Goal: Task Accomplishment & Management: Use online tool/utility

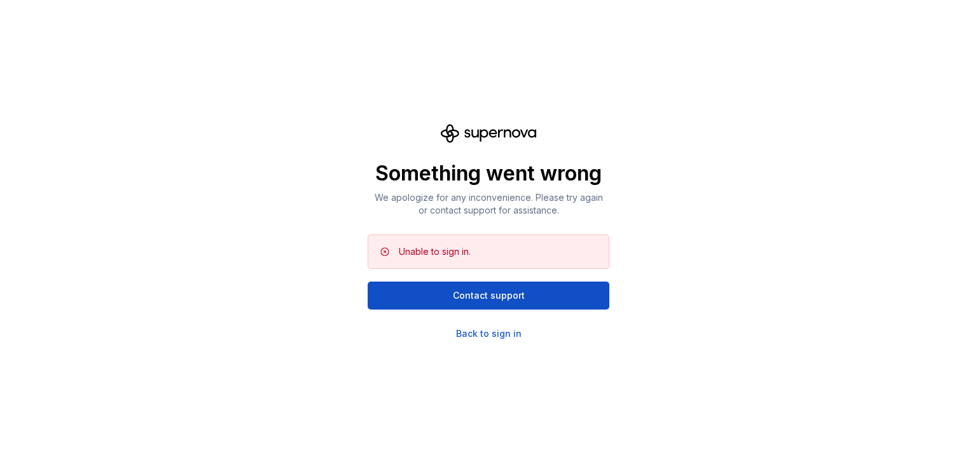
click at [497, 343] on div "Something went wrong We apologize for any inconvenience. Please try again or co…" at bounding box center [488, 232] width 977 height 464
click at [495, 341] on div "Something went wrong We apologize for any inconvenience. Please try again or co…" at bounding box center [488, 232] width 977 height 464
click at [494, 331] on div "Back to sign in" at bounding box center [488, 333] width 65 height 13
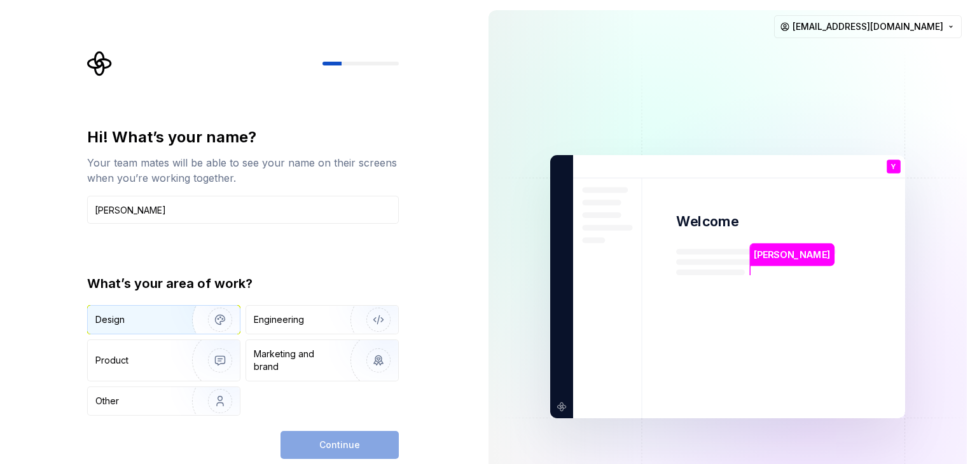
type input "[PERSON_NAME]"
click at [231, 327] on img "button" at bounding box center [211, 319] width 81 height 85
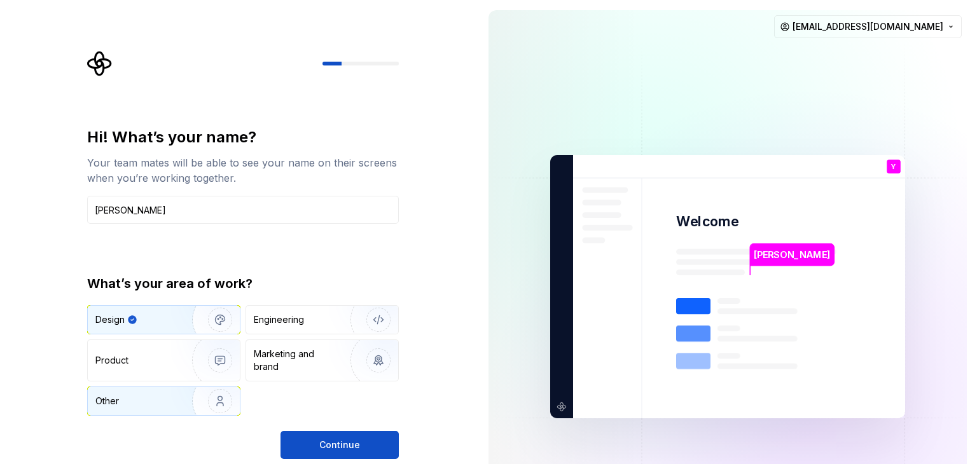
click at [198, 393] on img "button" at bounding box center [211, 401] width 81 height 85
click at [184, 327] on img "button" at bounding box center [211, 319] width 81 height 85
click at [298, 329] on div "Engineering" at bounding box center [322, 320] width 152 height 28
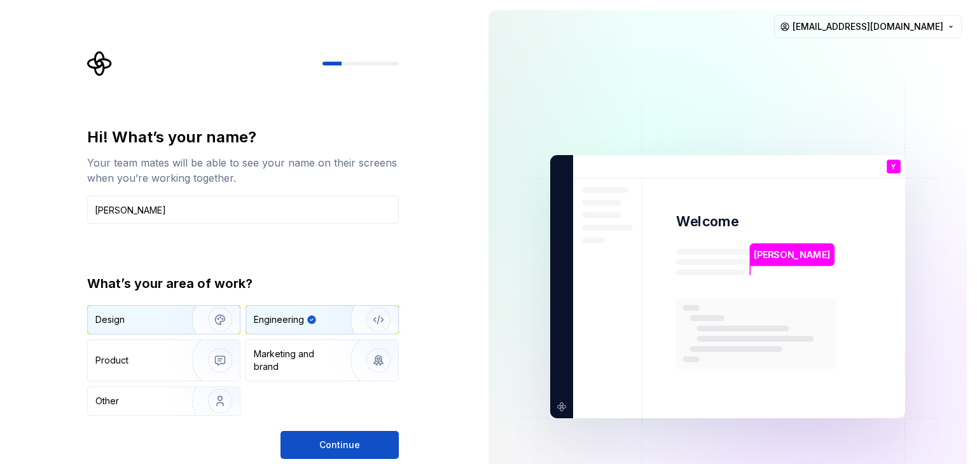
click at [187, 331] on img "button" at bounding box center [211, 319] width 81 height 85
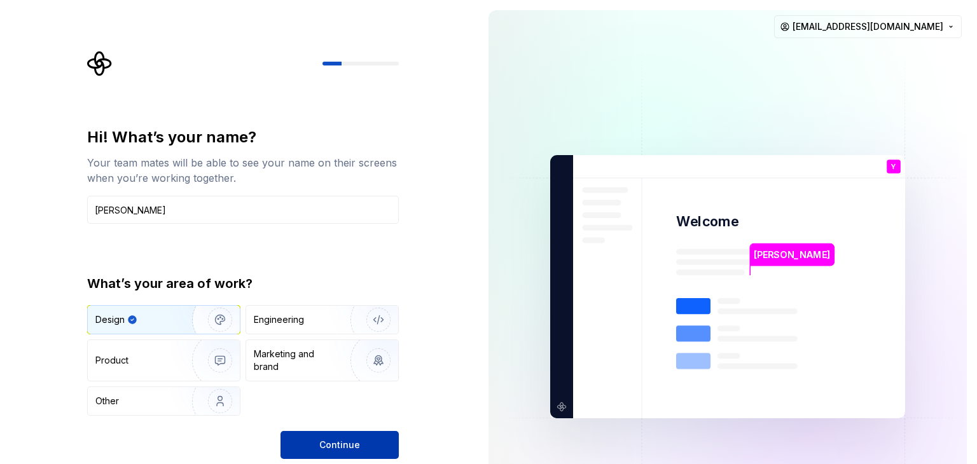
click at [331, 443] on span "Continue" at bounding box center [339, 445] width 41 height 13
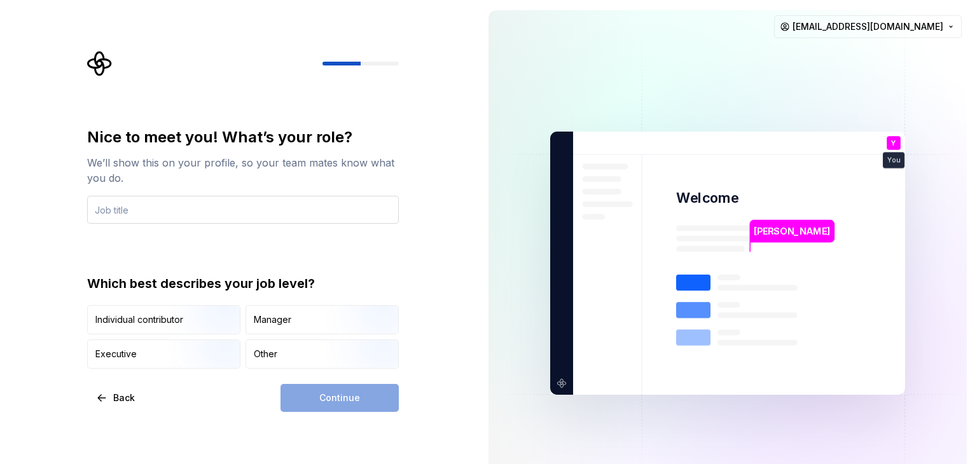
click at [212, 214] on input "text" at bounding box center [243, 210] width 312 height 28
click at [277, 345] on div "Other" at bounding box center [322, 354] width 152 height 28
click at [200, 217] on input "text" at bounding box center [243, 210] width 312 height 28
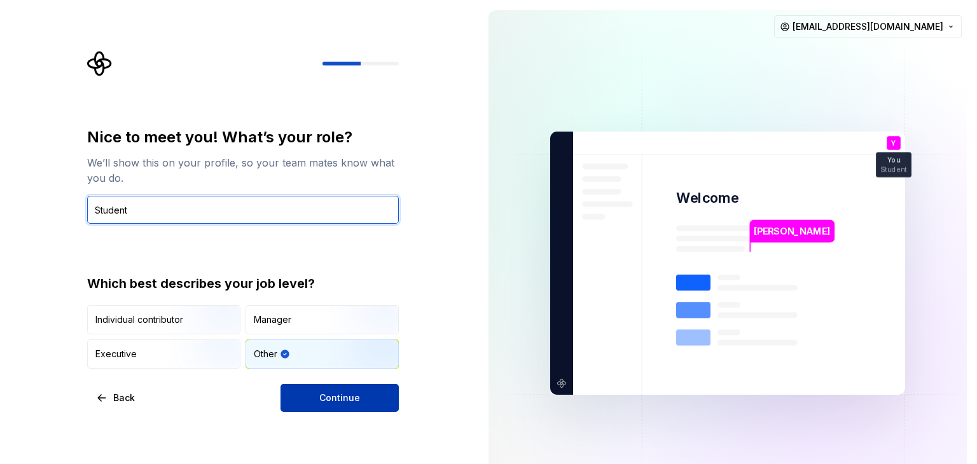
type input "Student"
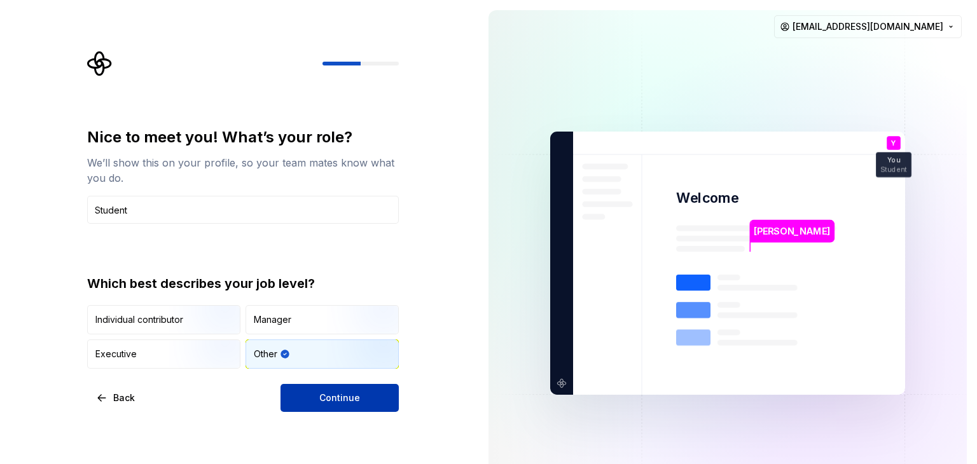
click at [328, 395] on span "Continue" at bounding box center [339, 398] width 41 height 13
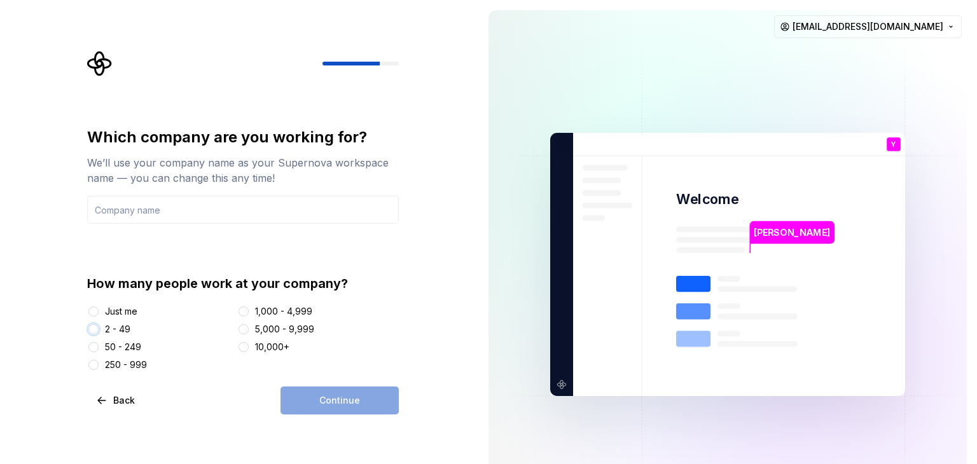
click at [97, 329] on button "2 - 49" at bounding box center [93, 329] width 10 height 10
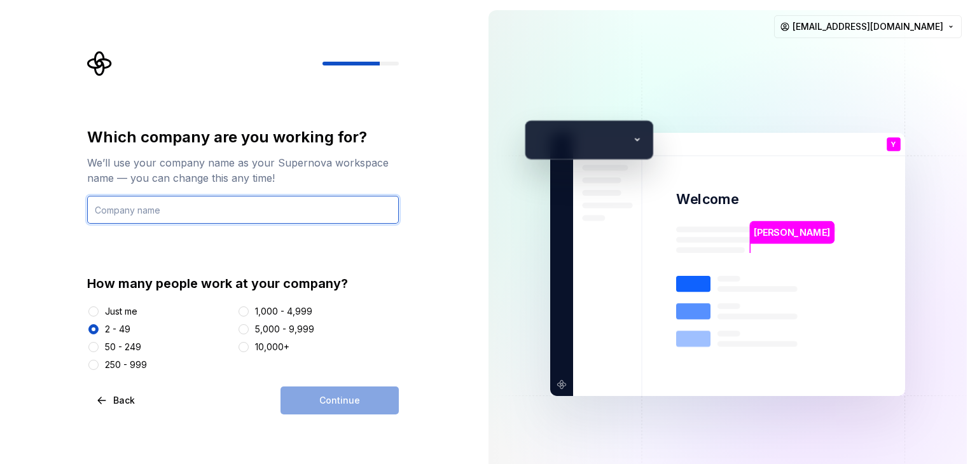
click at [171, 217] on input "text" at bounding box center [243, 210] width 312 height 28
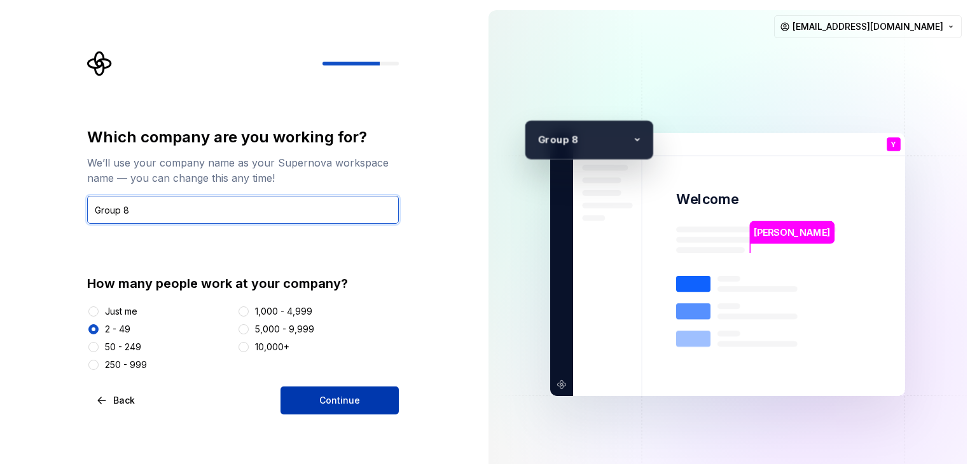
type input "Group 8"
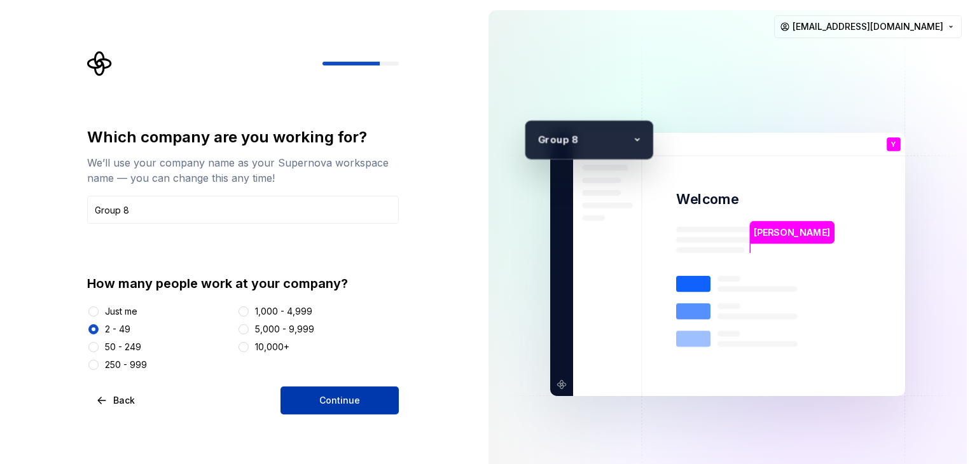
click at [376, 405] on button "Continue" at bounding box center [339, 401] width 118 height 28
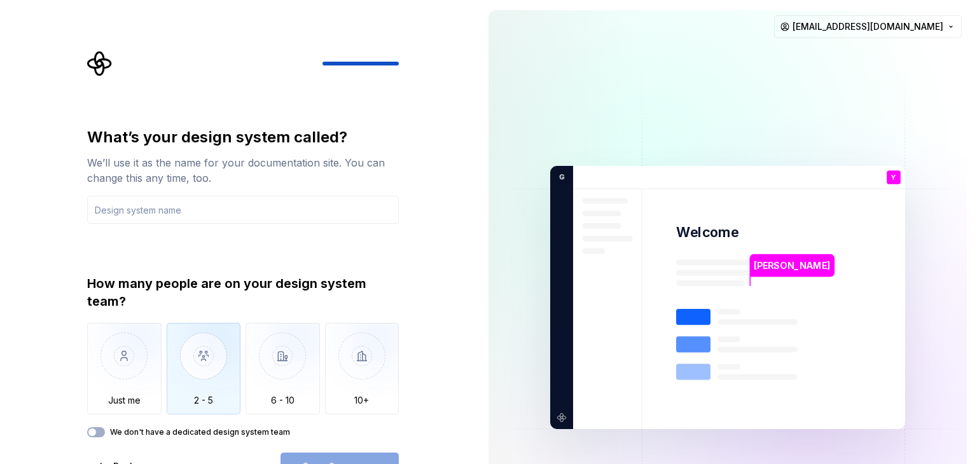
click at [228, 361] on img "button" at bounding box center [204, 365] width 74 height 85
click at [99, 432] on button "We don't have a dedicated design system team" at bounding box center [96, 432] width 18 height 10
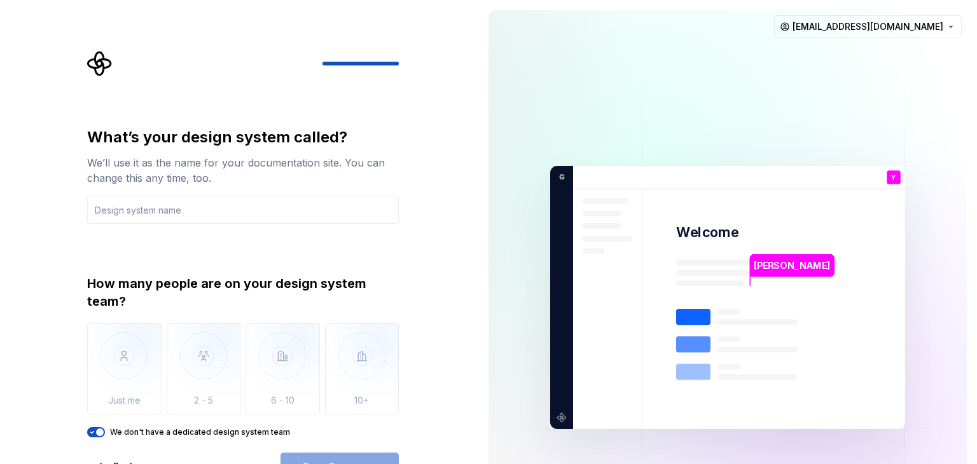
click at [101, 432] on span "button" at bounding box center [100, 433] width 8 height 8
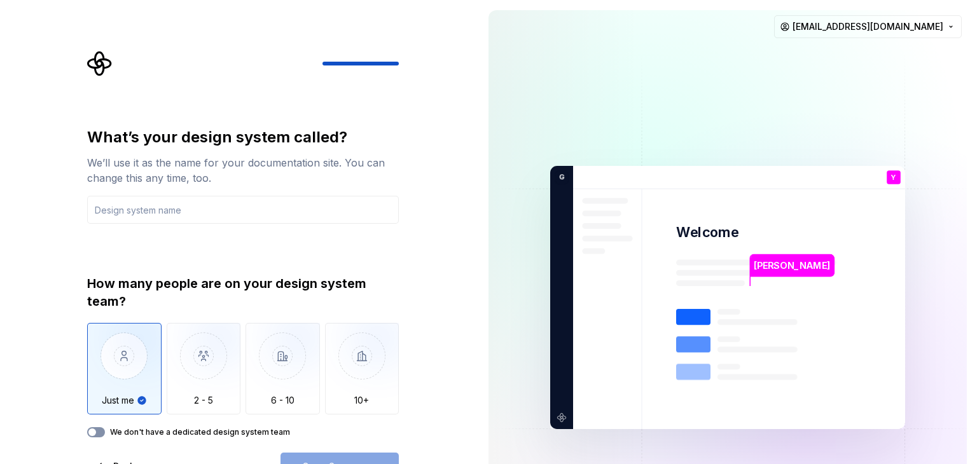
click at [101, 432] on button "We don't have a dedicated design system team" at bounding box center [96, 432] width 18 height 10
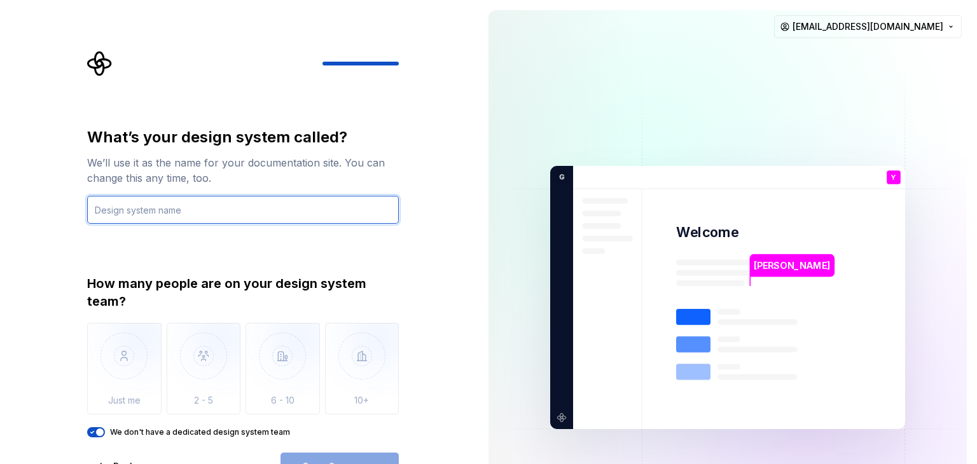
click at [150, 212] on input "text" at bounding box center [243, 210] width 312 height 28
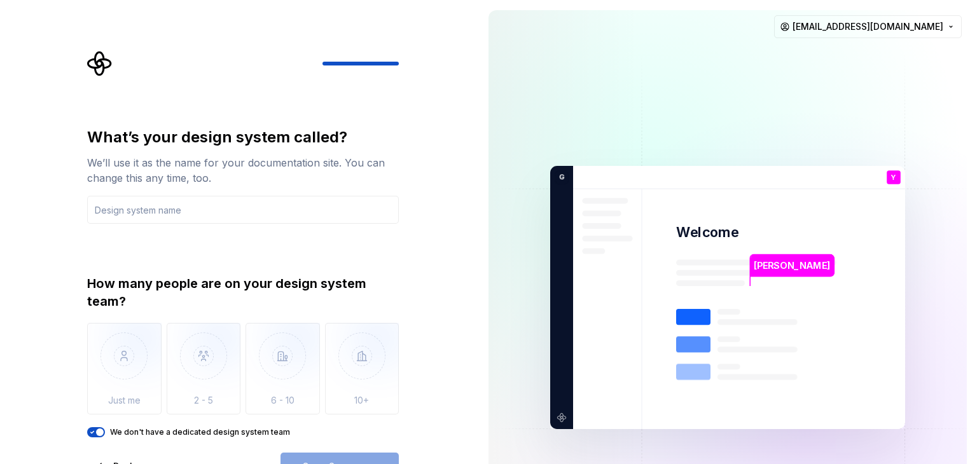
click at [96, 437] on div "What’s your design system called? We’ll use it as the name for your documentati…" at bounding box center [243, 304] width 312 height 354
click at [95, 433] on icon "button" at bounding box center [92, 433] width 10 height 8
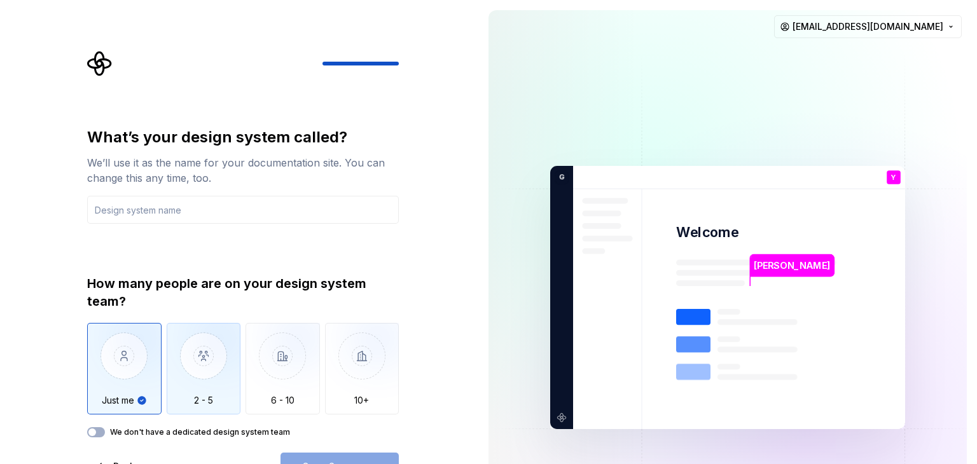
click at [185, 375] on img "button" at bounding box center [204, 365] width 74 height 85
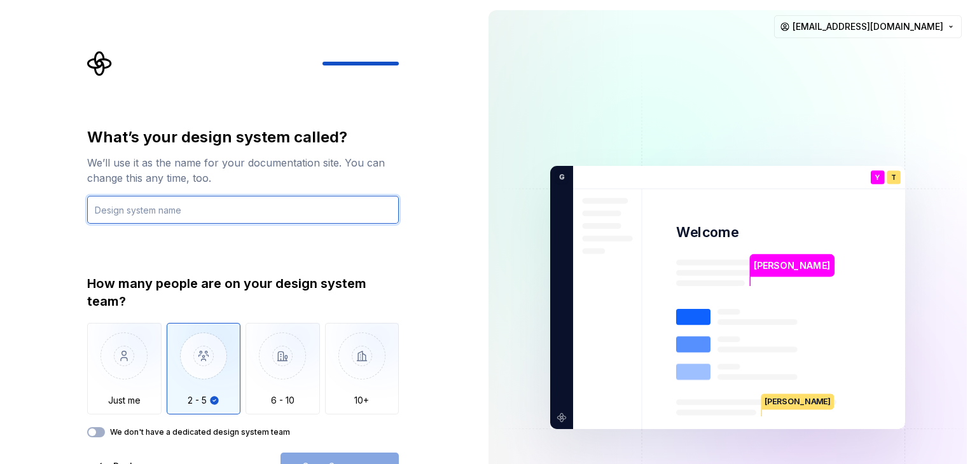
click at [188, 212] on input "text" at bounding box center [243, 210] width 312 height 28
type input "A"
type input "PROSPECTURE"
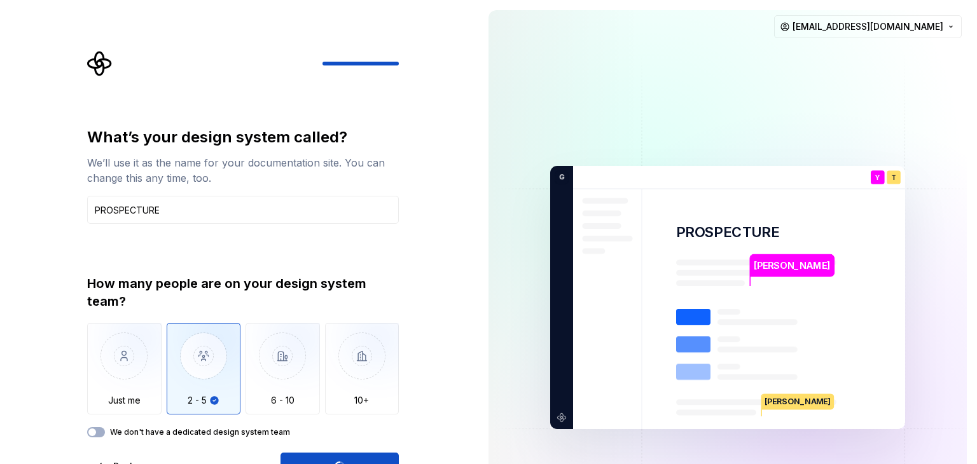
click at [317, 456] on div "Open Supernova" at bounding box center [339, 467] width 118 height 28
click at [334, 451] on div "What’s your design system called? We’ll use it as the name for your documentati…" at bounding box center [243, 304] width 312 height 354
click at [324, 458] on div "Open Supernova" at bounding box center [339, 467] width 118 height 28
click at [795, 240] on img at bounding box center [727, 297] width 515 height 601
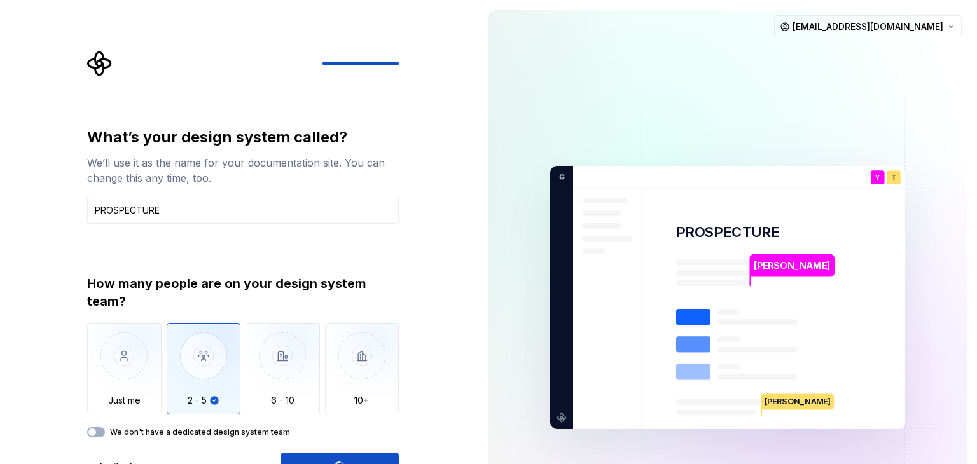
drag, startPoint x: 794, startPoint y: 265, endPoint x: 542, endPoint y: 347, distance: 264.6
click at [792, 266] on p "Yohan Manzon" at bounding box center [792, 266] width 76 height 14
click at [371, 456] on div "Open Supernova" at bounding box center [339, 467] width 118 height 28
click at [145, 352] on img "button" at bounding box center [124, 365] width 74 height 85
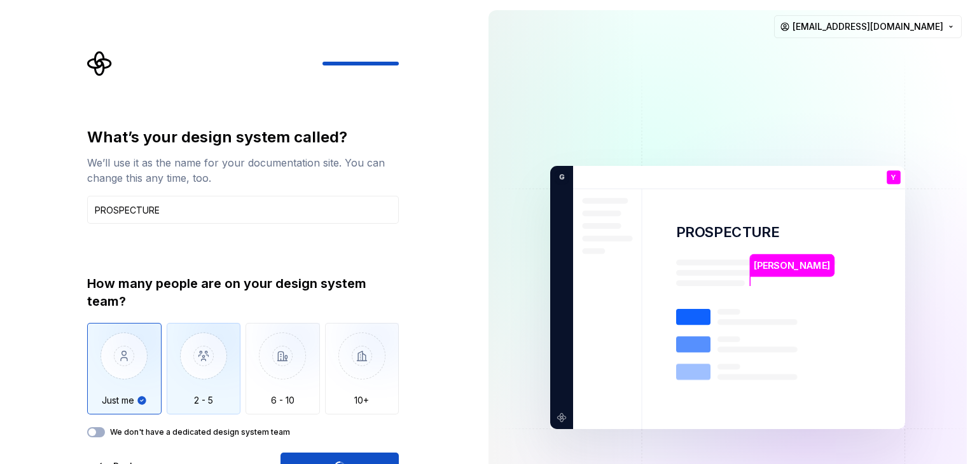
click at [191, 349] on img "button" at bounding box center [204, 365] width 74 height 85
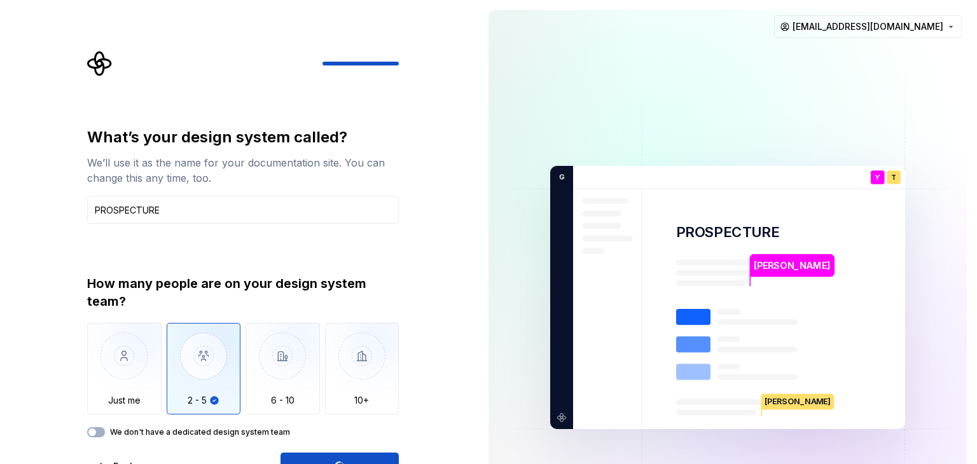
click at [320, 457] on div "Open Supernova" at bounding box center [339, 467] width 118 height 28
click at [320, 458] on div "Open Supernova" at bounding box center [339, 467] width 118 height 28
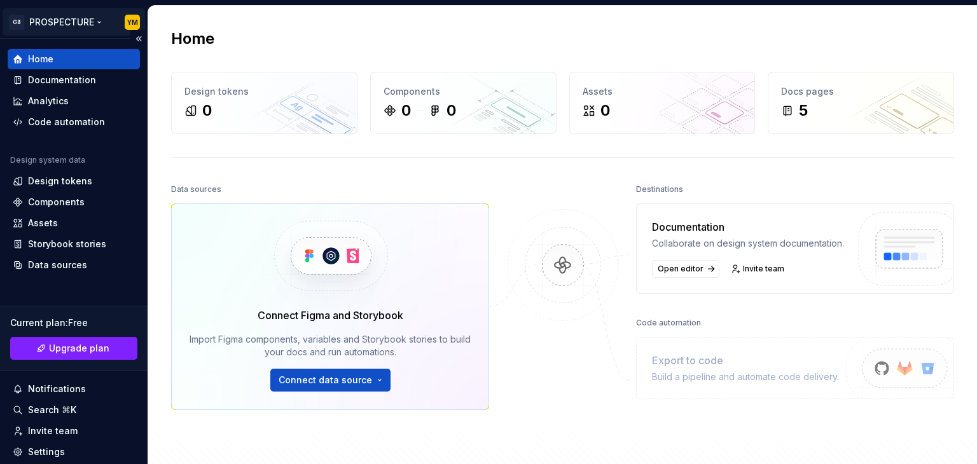
click at [99, 23] on html "G8 PROSPECTURE YM Home Documentation Analytics Code automation Design system da…" at bounding box center [488, 232] width 977 height 464
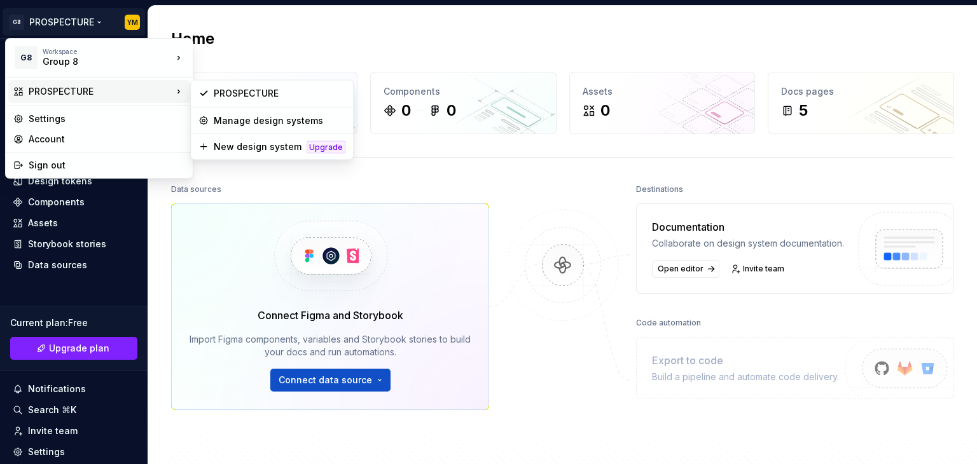
click at [76, 96] on div "PROSPECTURE" at bounding box center [101, 91] width 144 height 13
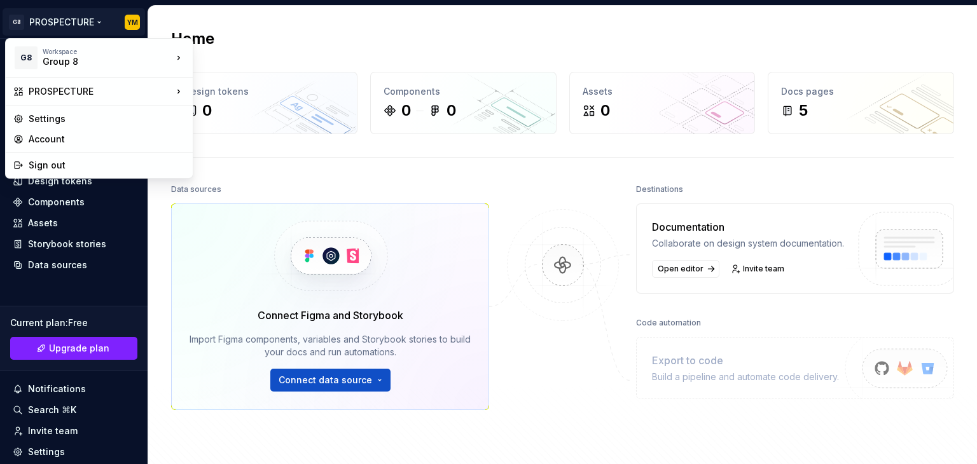
click at [103, 29] on html "G8 PROSPECTURE YM Home Documentation Analytics Code automation Design system da…" at bounding box center [488, 232] width 977 height 464
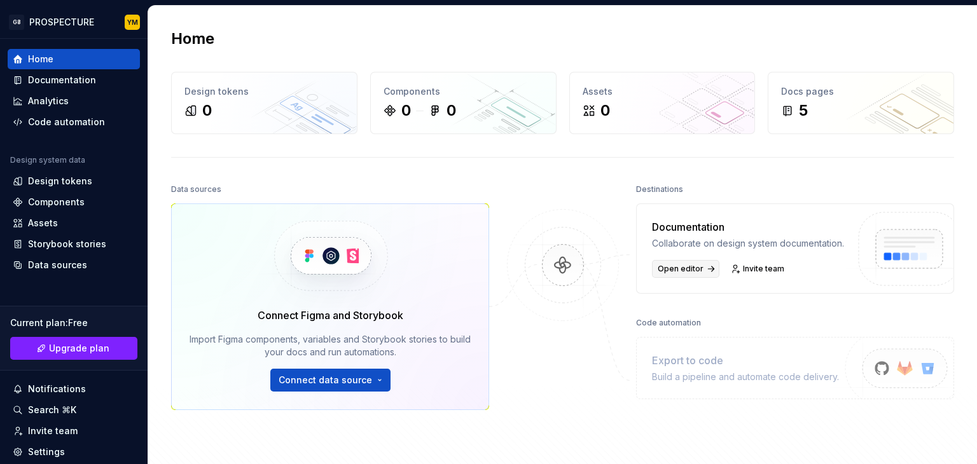
click at [695, 278] on link "Open editor" at bounding box center [685, 269] width 67 height 18
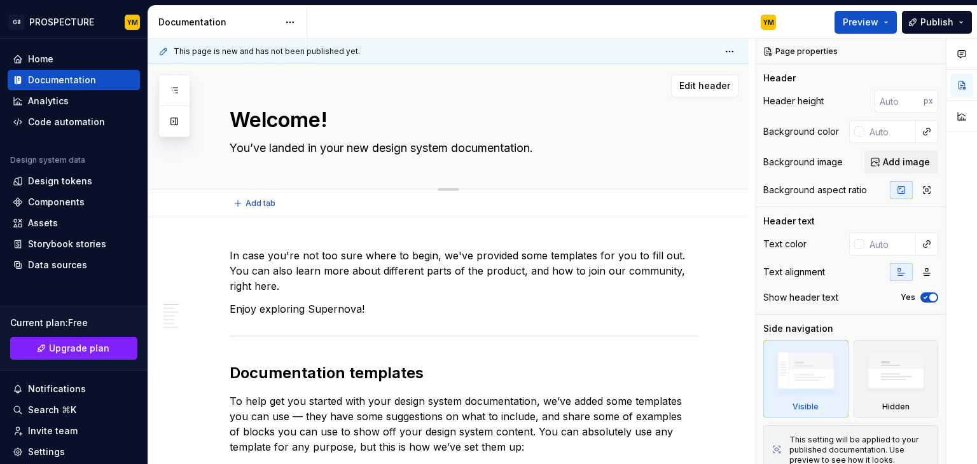
click at [289, 125] on textarea "Welcome!" at bounding box center [461, 120] width 468 height 31
click at [363, 173] on div "Welcome! You’ve landed in your new design system documentation." at bounding box center [464, 126] width 468 height 125
click at [418, 155] on textarea "You’ve landed in your new design system documentation." at bounding box center [461, 148] width 468 height 20
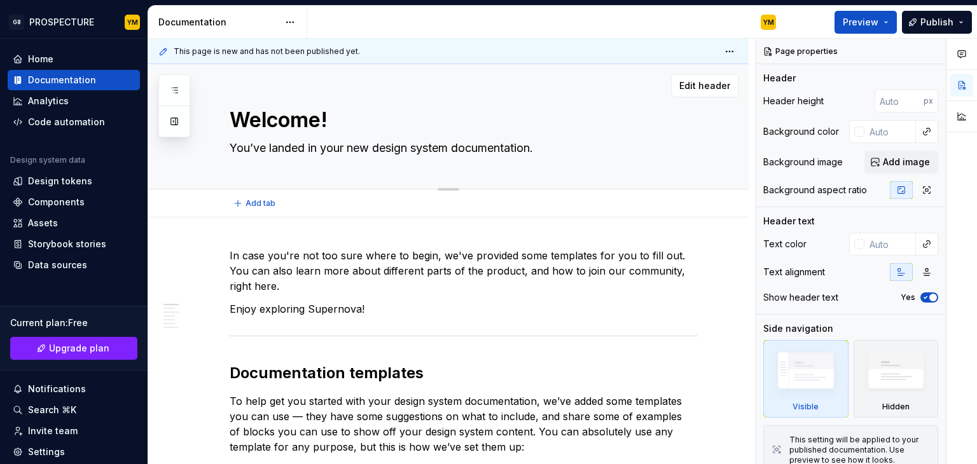
type textarea "*"
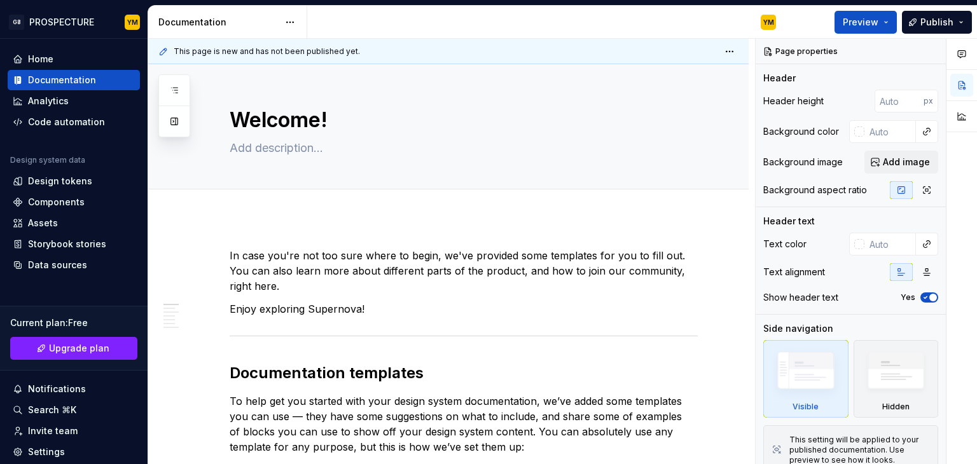
click at [925, 57] on button "button" at bounding box center [933, 52] width 18 height 18
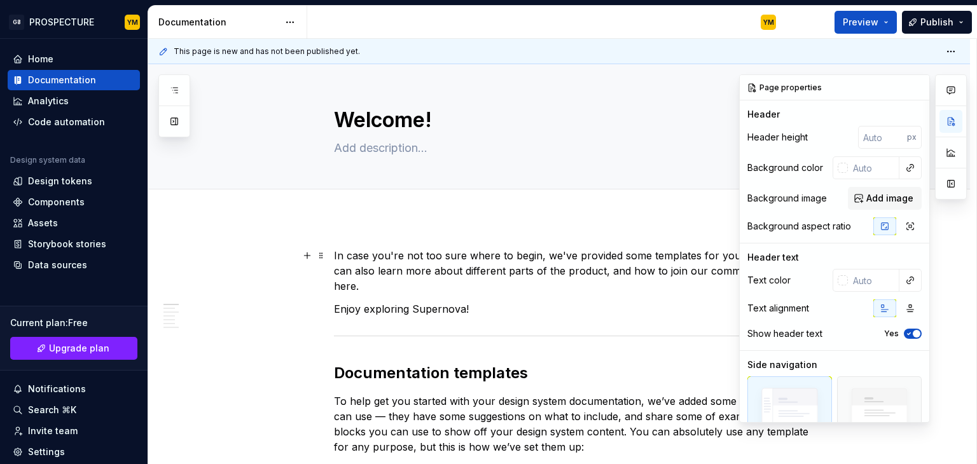
drag, startPoint x: 957, startPoint y: 263, endPoint x: 956, endPoint y: 272, distance: 9.6
click at [957, 266] on div at bounding box center [951, 248] width 32 height 348
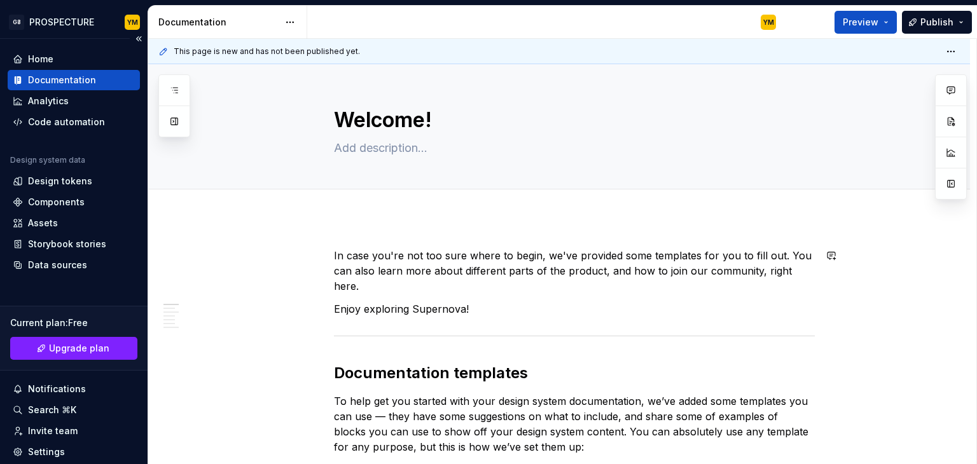
type textarea "*"
click at [88, 188] on div "Design tokens" at bounding box center [74, 181] width 132 height 20
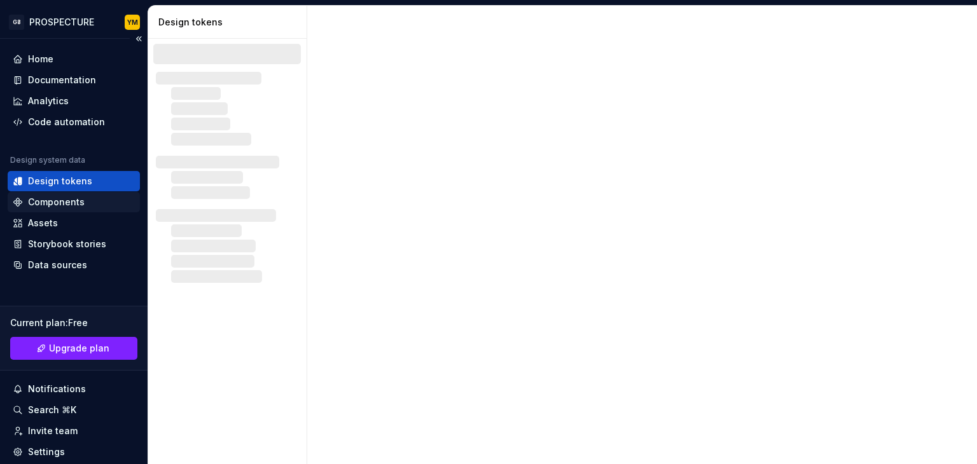
click at [85, 205] on div "Components" at bounding box center [74, 202] width 122 height 13
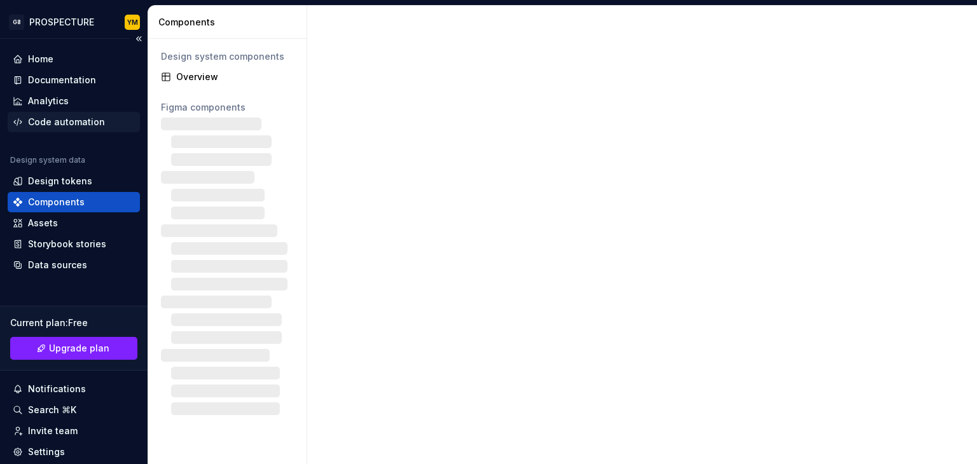
click at [75, 126] on div "Code automation" at bounding box center [66, 122] width 77 height 13
click at [79, 120] on div "Code automation" at bounding box center [66, 122] width 77 height 13
click at [67, 124] on div "Code automation" at bounding box center [66, 122] width 77 height 13
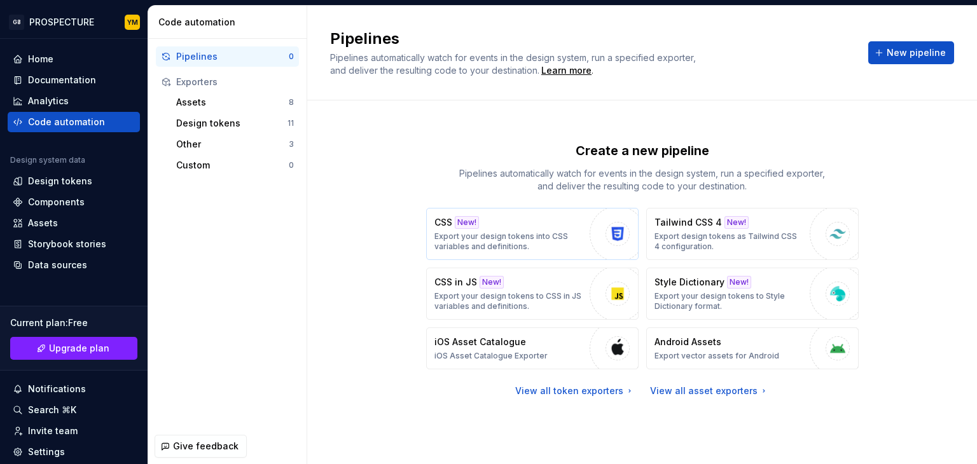
click at [613, 237] on img "button" at bounding box center [617, 233] width 19 height 19
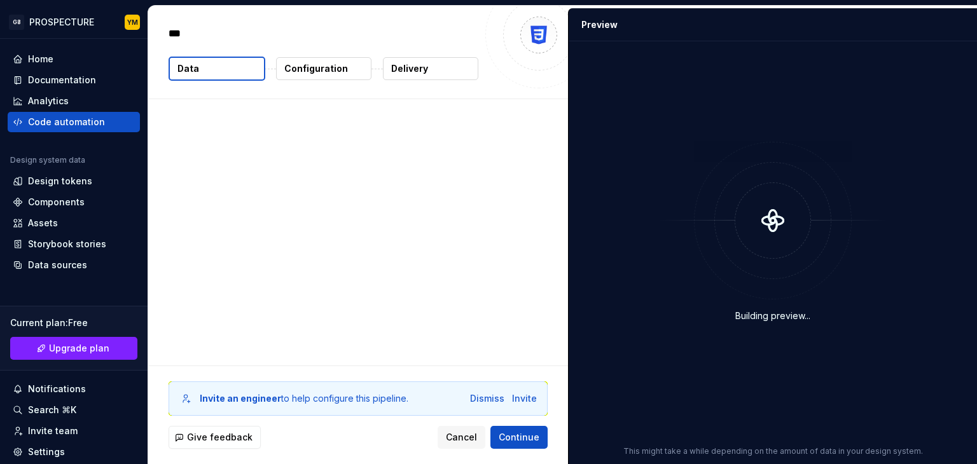
type textarea "*"
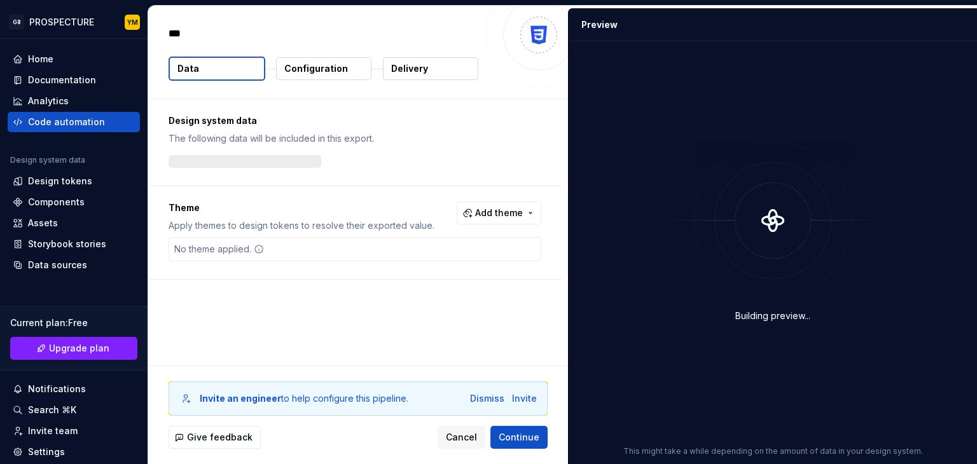
click at [425, 118] on p "Design system data" at bounding box center [355, 120] width 373 height 13
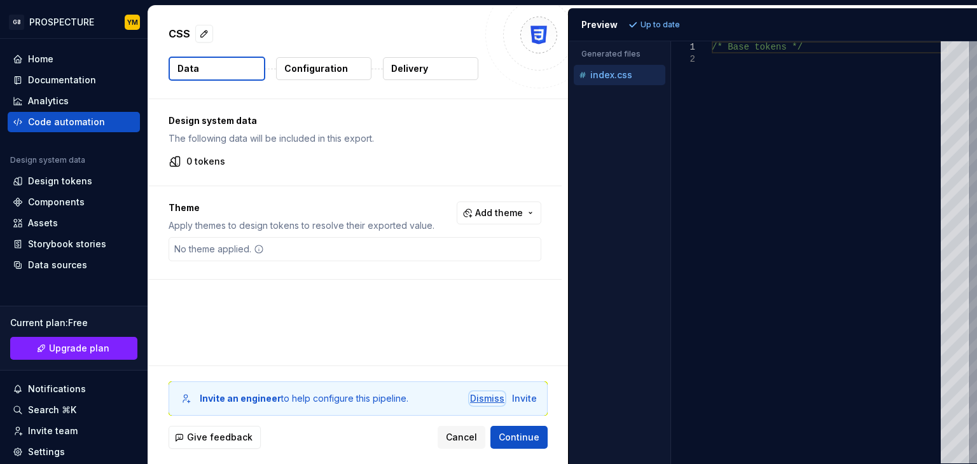
click at [490, 403] on div "Dismiss" at bounding box center [487, 398] width 34 height 13
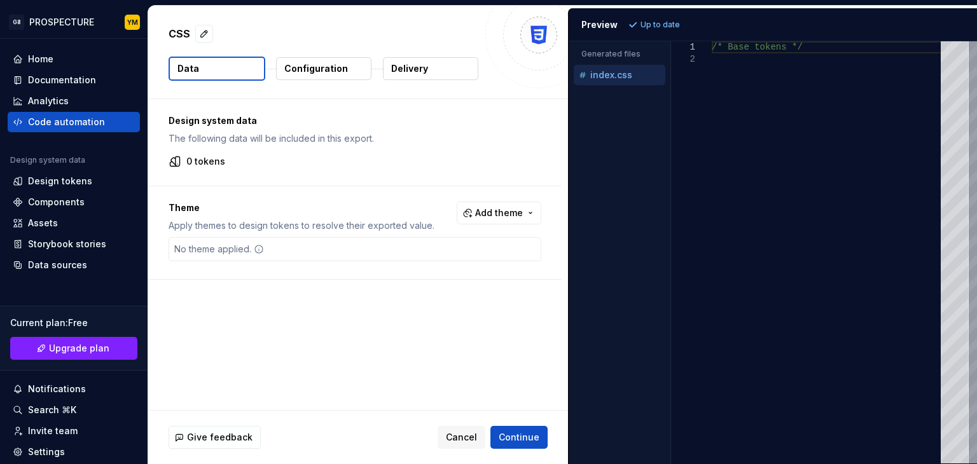
click at [406, 250] on div "No theme applied." at bounding box center [355, 249] width 373 height 24
click at [319, 311] on div "Design system data The following data will be included in this export. 0 tokens…" at bounding box center [358, 254] width 420 height 311
click at [527, 440] on span "Continue" at bounding box center [519, 437] width 41 height 13
click at [468, 456] on div "Give feedback Cancel Continue" at bounding box center [358, 437] width 420 height 53
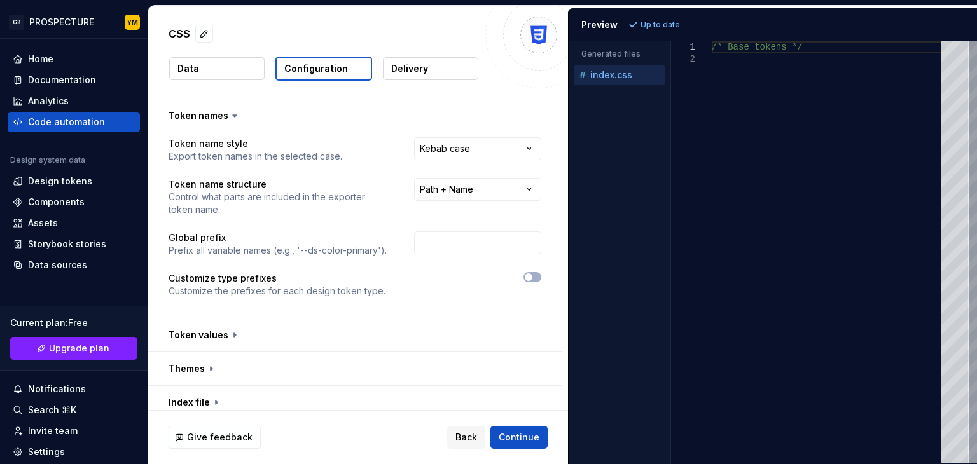
click at [469, 451] on div "Give feedback Back Continue" at bounding box center [358, 437] width 420 height 53
click at [39, 60] on div "Home" at bounding box center [40, 59] width 25 height 13
